Goal: Transaction & Acquisition: Purchase product/service

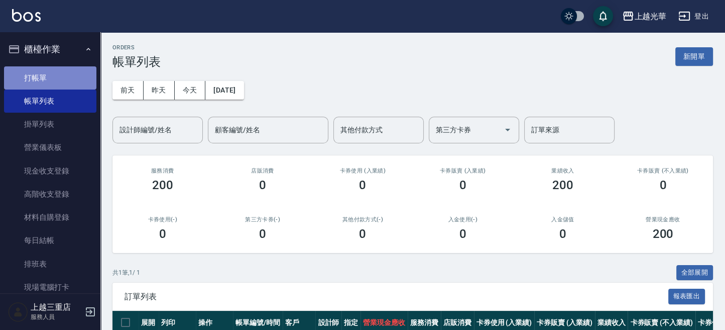
click at [66, 74] on link "打帳單" at bounding box center [50, 77] width 92 height 23
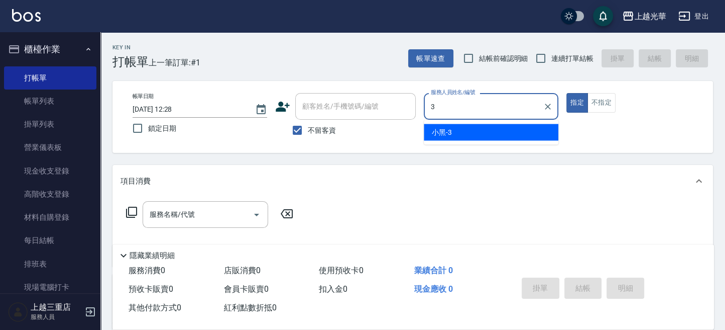
type input "小黑-3"
type button "true"
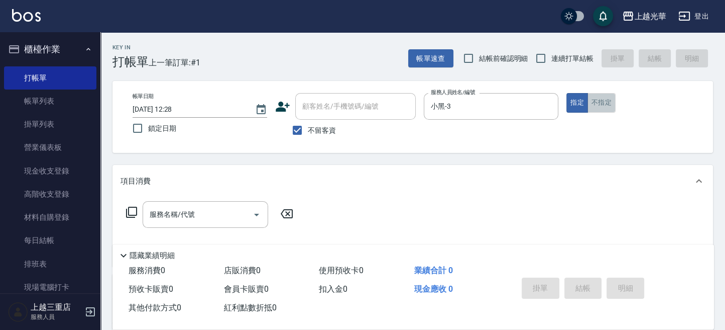
click at [610, 102] on button "不指定" at bounding box center [602, 103] width 28 height 20
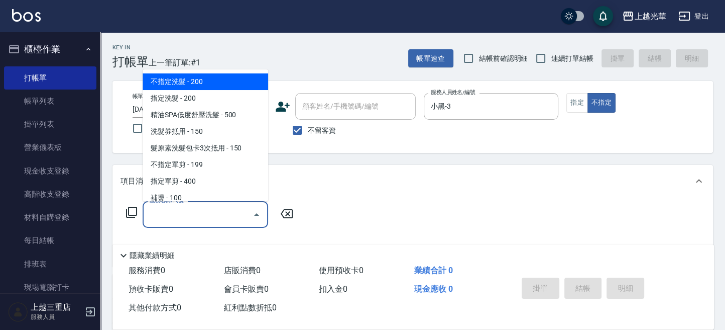
click at [149, 219] on input "服務名稱/代號" at bounding box center [197, 214] width 101 height 18
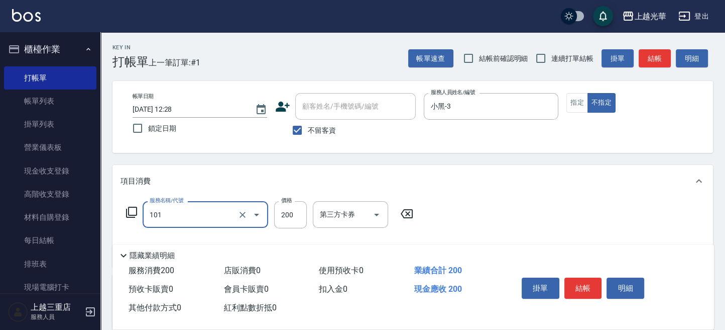
type input "不指定洗髮(101)"
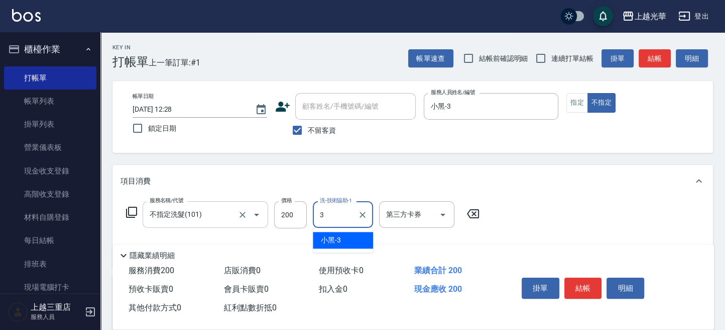
type input "小黑-3"
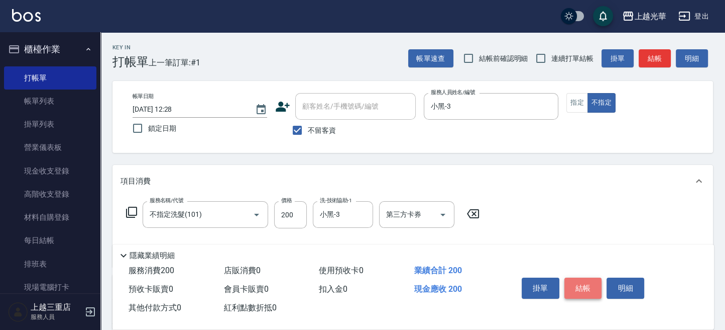
click at [572, 280] on button "結帳" at bounding box center [584, 287] width 38 height 21
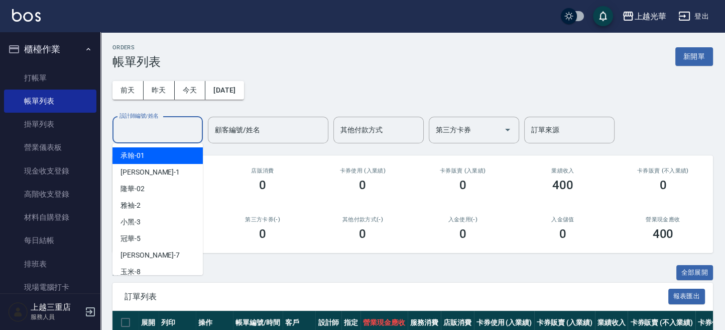
click at [178, 136] on input "設計師編號/姓名" at bounding box center [157, 130] width 81 height 18
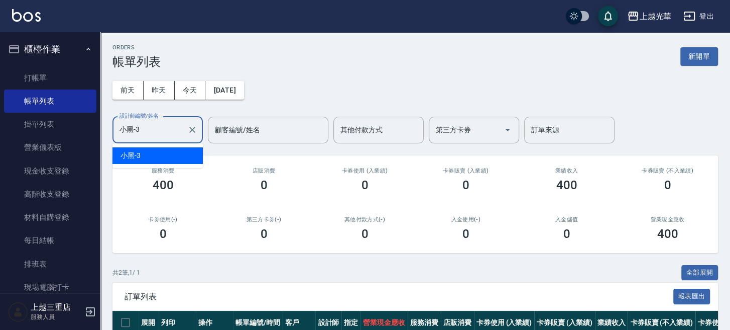
type input "小黑-3"
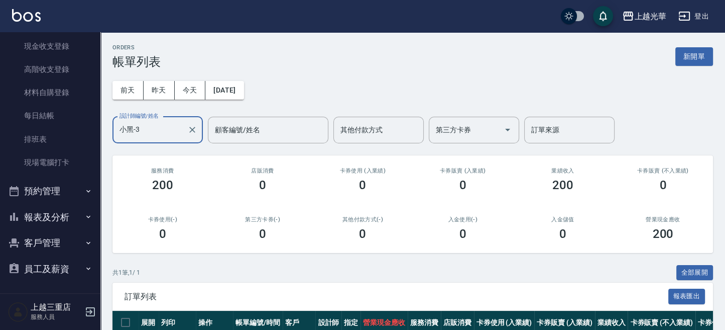
scroll to position [77, 0]
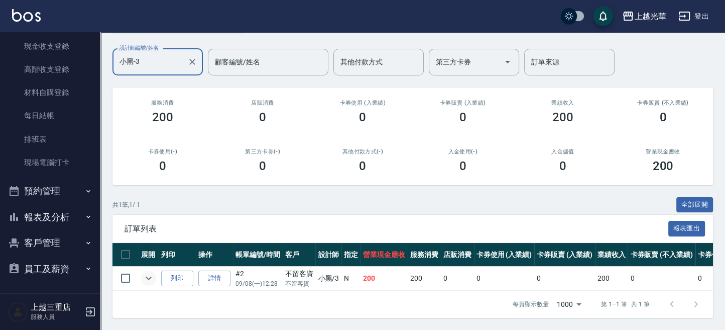
click at [149, 272] on icon "expand row" at bounding box center [149, 278] width 12 height 12
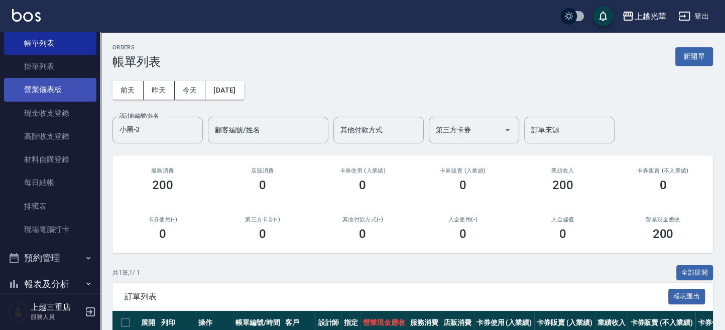
scroll to position [0, 0]
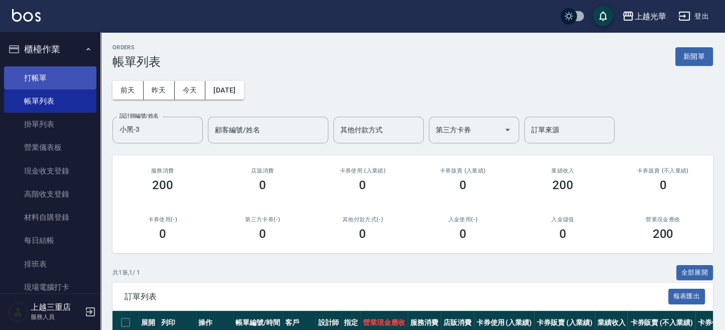
click at [49, 86] on link "打帳單" at bounding box center [50, 77] width 92 height 23
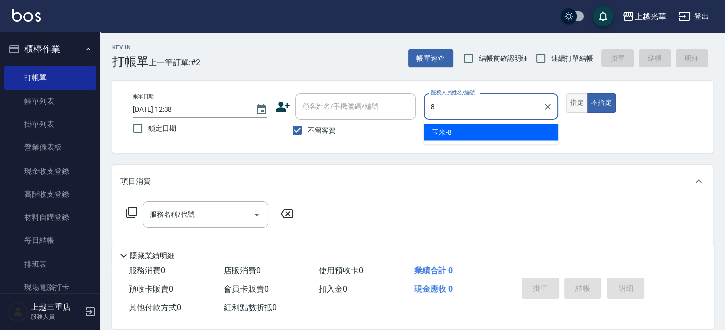
type input "8"
click at [577, 103] on button "指定" at bounding box center [578, 103] width 22 height 20
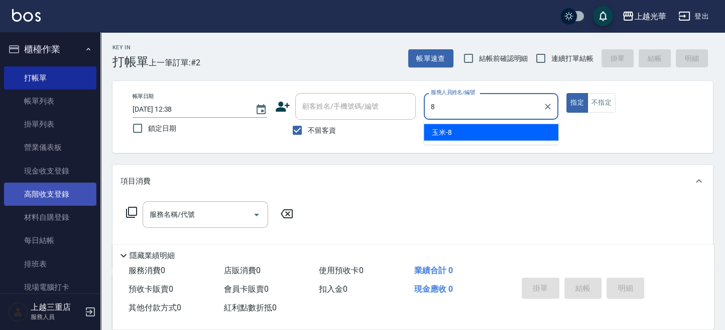
type input "玉米-8"
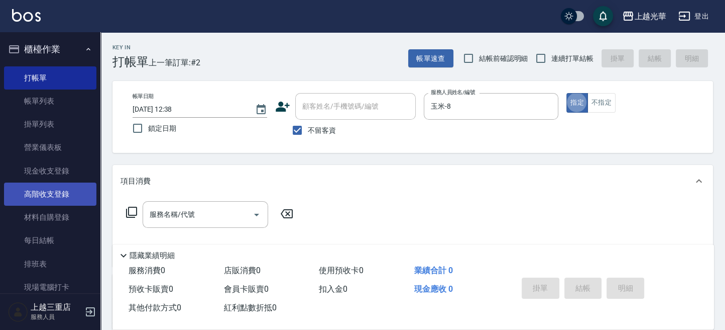
type button "true"
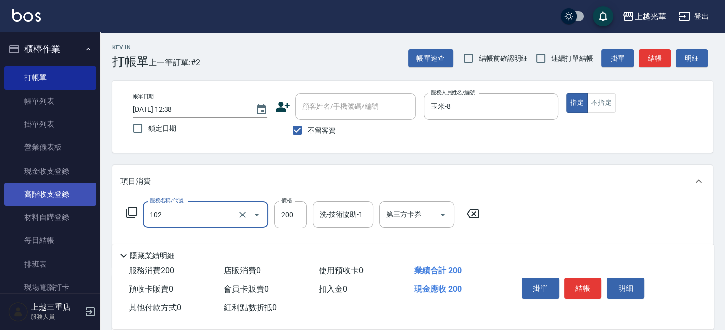
type input "指定洗髮(102)"
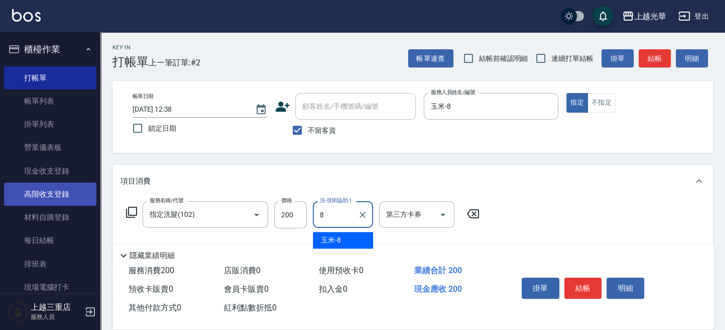
type input "玉米-8"
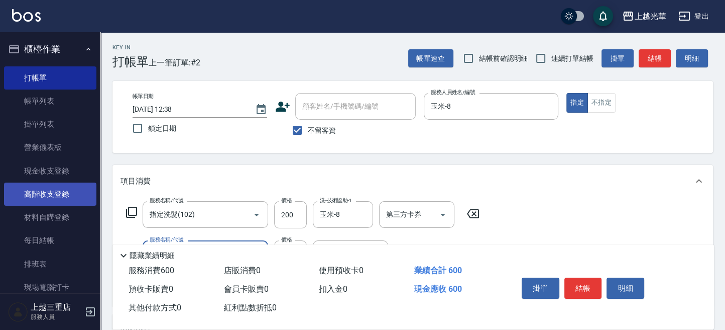
type input "指定單剪(203)"
type input "200"
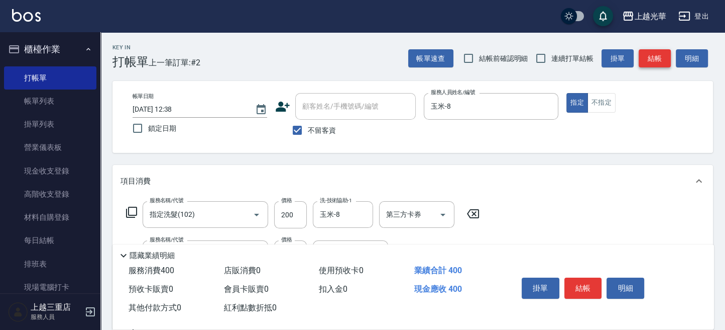
click at [654, 60] on button "結帳" at bounding box center [655, 58] width 32 height 19
